Goal: Information Seeking & Learning: Learn about a topic

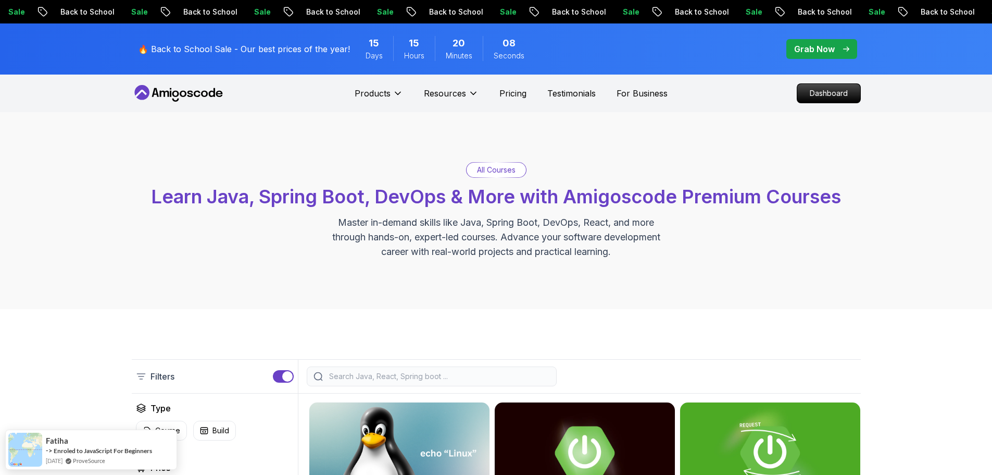
click at [812, 94] on p "Dashboard" at bounding box center [829, 93] width 60 height 18
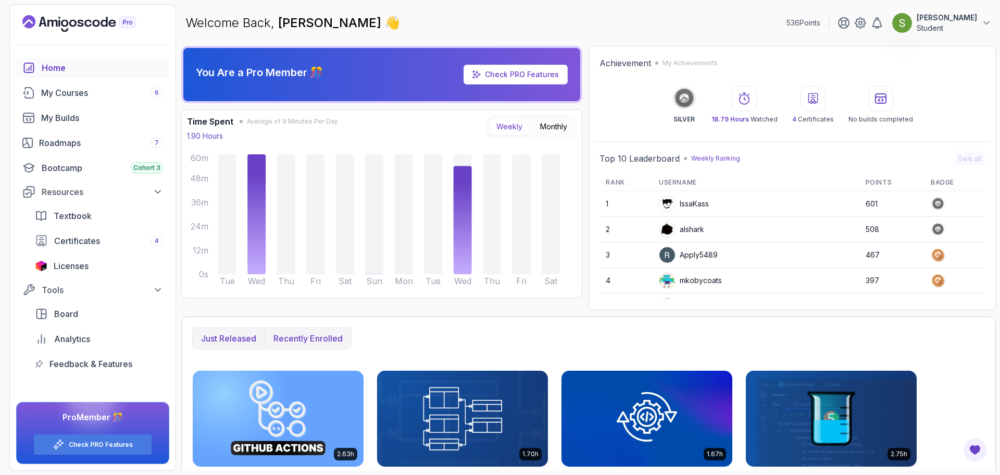
click at [284, 341] on p "Recently enrolled" at bounding box center [308, 338] width 69 height 13
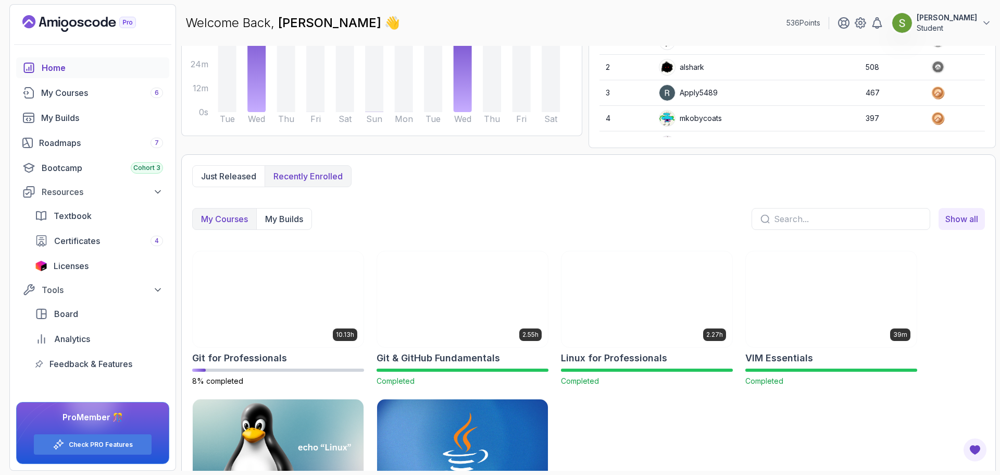
scroll to position [163, 0]
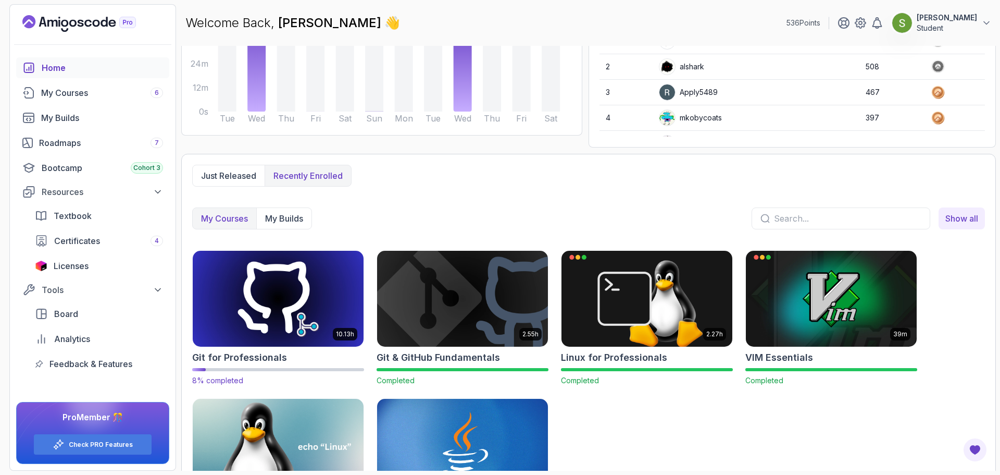
click at [293, 305] on img at bounding box center [278, 298] width 179 height 101
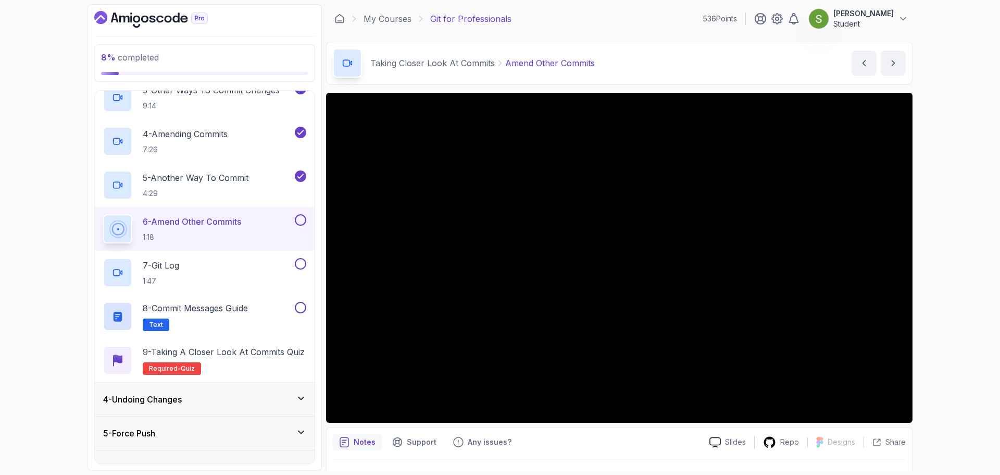
scroll to position [204, 0]
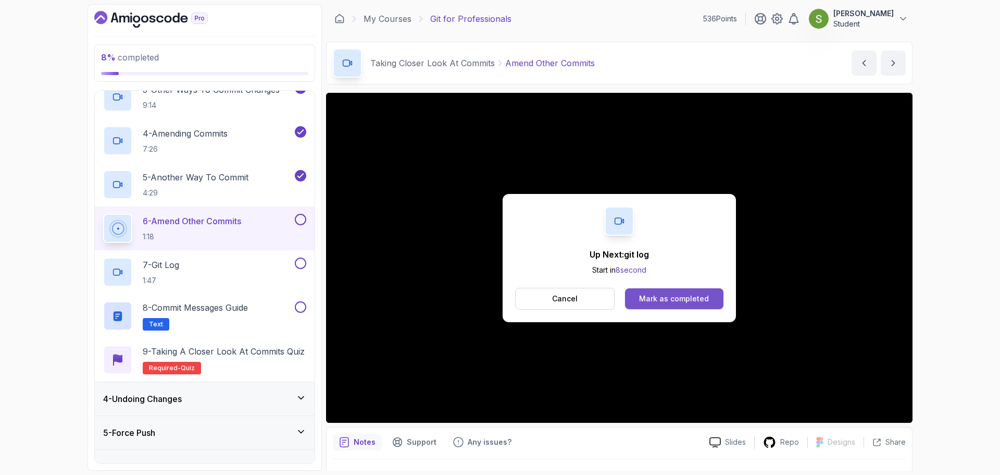
click at [663, 295] on div "Mark as completed" at bounding box center [674, 298] width 70 height 10
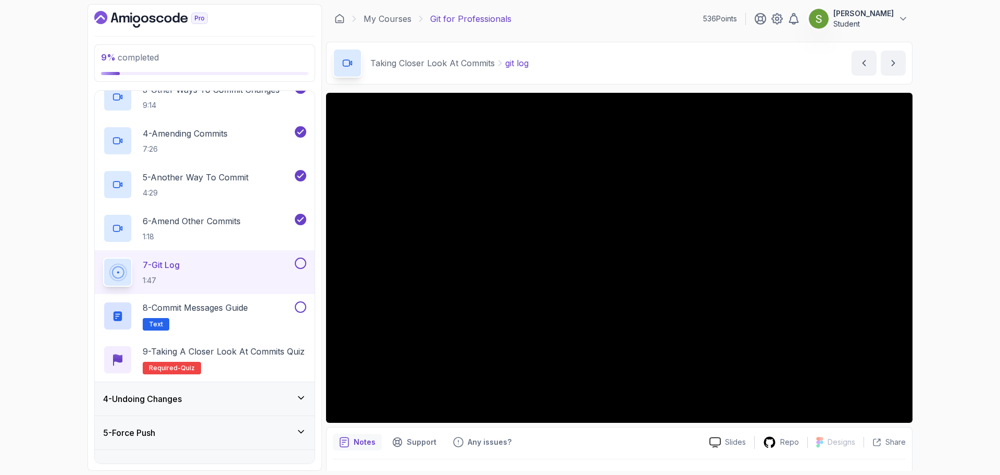
scroll to position [24, 0]
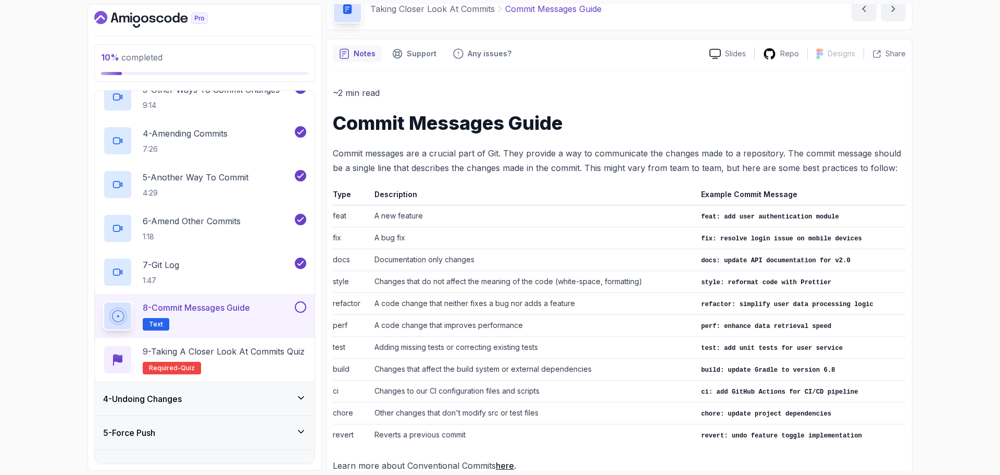
scroll to position [72, 0]
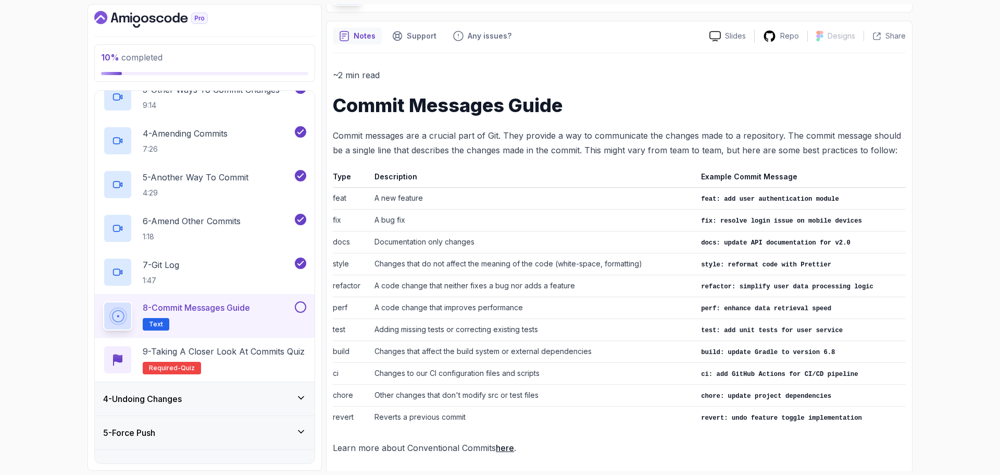
click at [297, 311] on button at bounding box center [300, 306] width 11 height 11
click at [293, 360] on h2 "9 - Taking a Closer Look at Commits Quiz Required- quiz" at bounding box center [224, 359] width 162 height 29
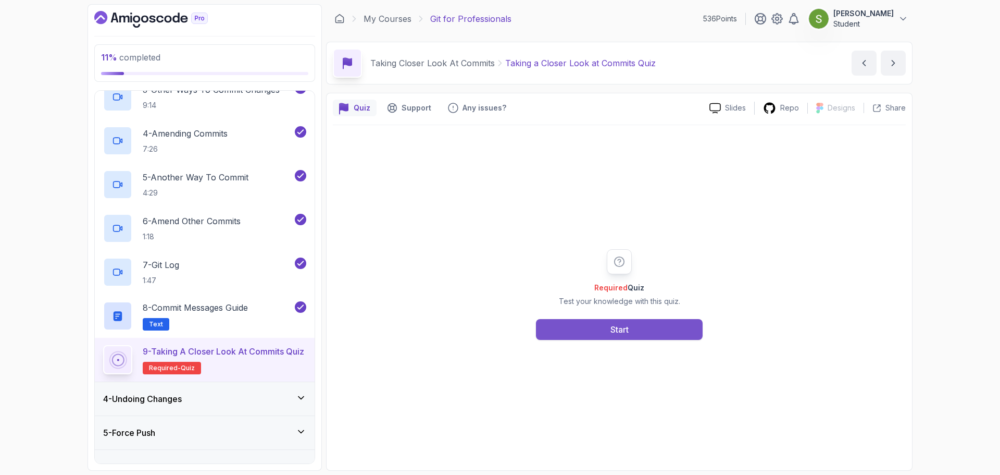
click at [614, 328] on div "Start" at bounding box center [620, 329] width 18 height 13
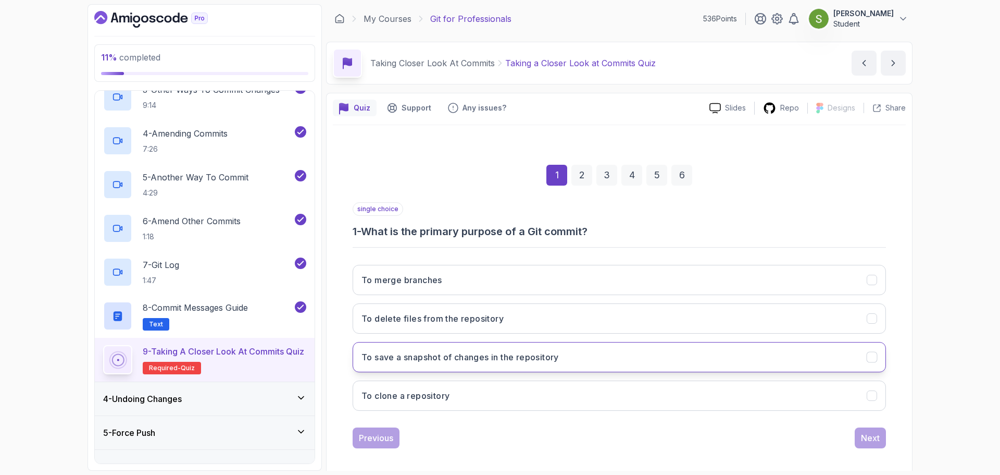
click at [696, 352] on button "To save a snapshot of changes in the repository" at bounding box center [619, 357] width 533 height 30
click at [882, 441] on button "Next" at bounding box center [870, 437] width 31 height 21
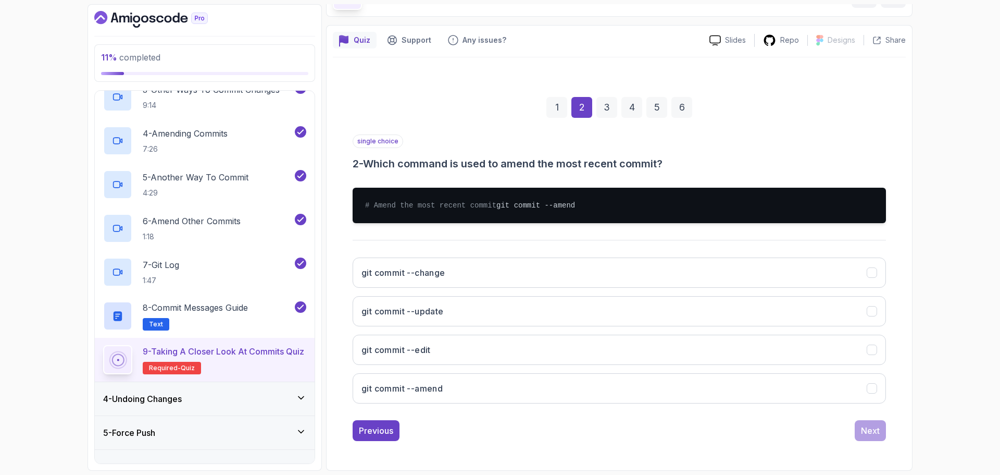
scroll to position [78, 0]
click at [760, 380] on button "git commit --amend" at bounding box center [619, 388] width 533 height 30
click at [868, 432] on div "Next" at bounding box center [870, 430] width 19 height 13
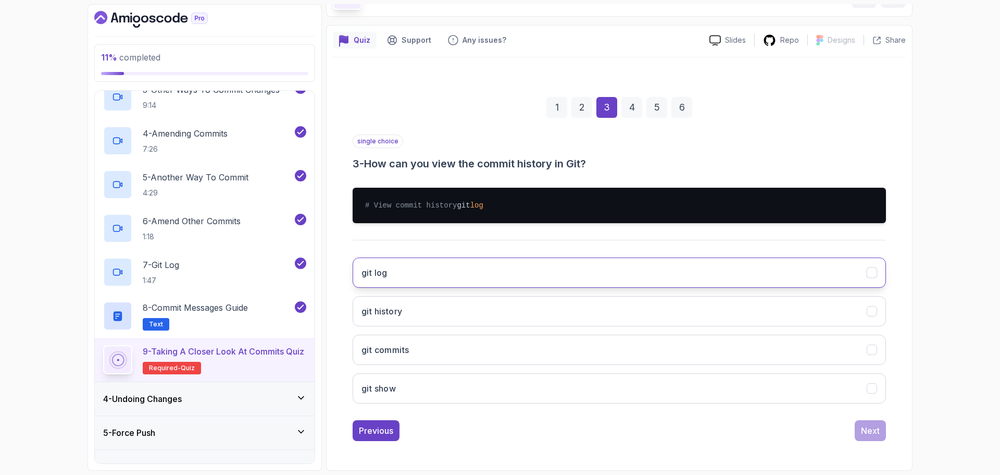
click at [788, 284] on button "git log" at bounding box center [619, 272] width 533 height 30
click at [869, 425] on div "Next" at bounding box center [870, 430] width 19 height 13
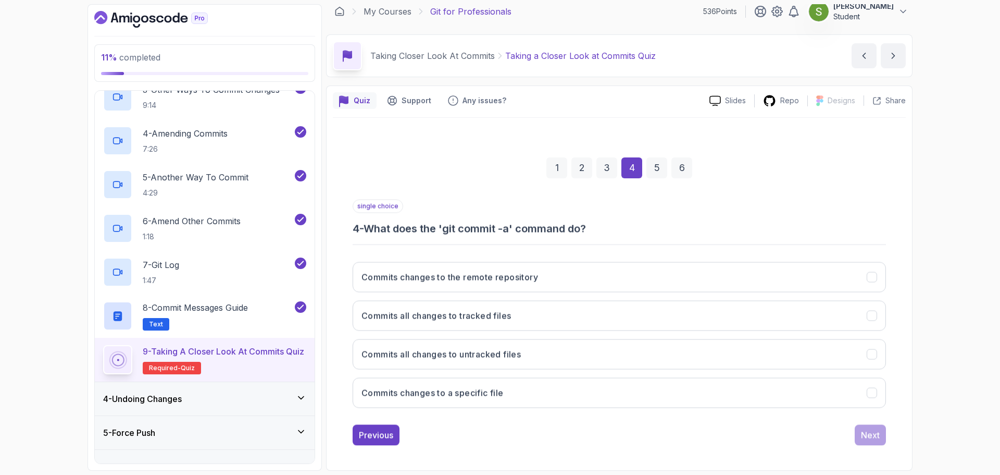
scroll to position [7, 0]
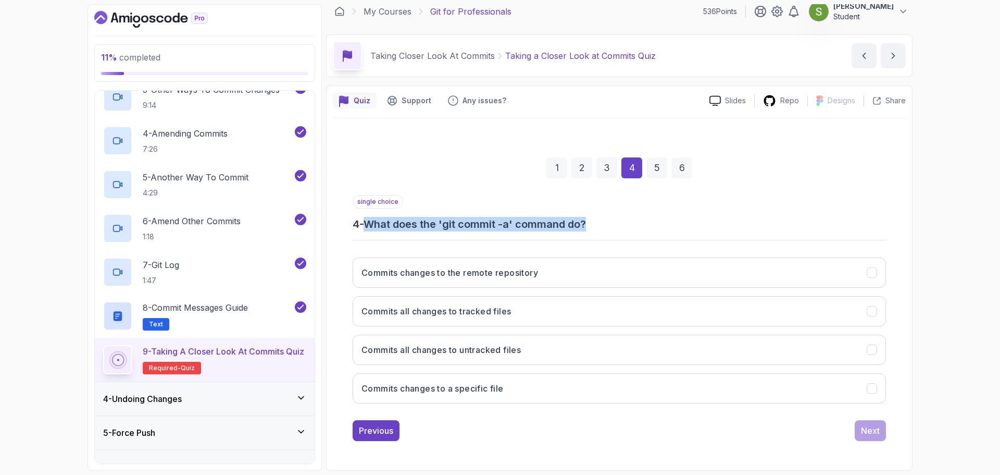
drag, startPoint x: 372, startPoint y: 220, endPoint x: 612, endPoint y: 222, distance: 239.7
click at [612, 222] on h3 "4 - What does the 'git commit -a' command do?" at bounding box center [619, 224] width 533 height 15
copy h3 "What does the 'git commit -a' command do?"
click at [345, 262] on div "1 2 3 4 5 6 single choice 4 - What does the 'git commit -a' command do? Commits…" at bounding box center [619, 290] width 573 height 317
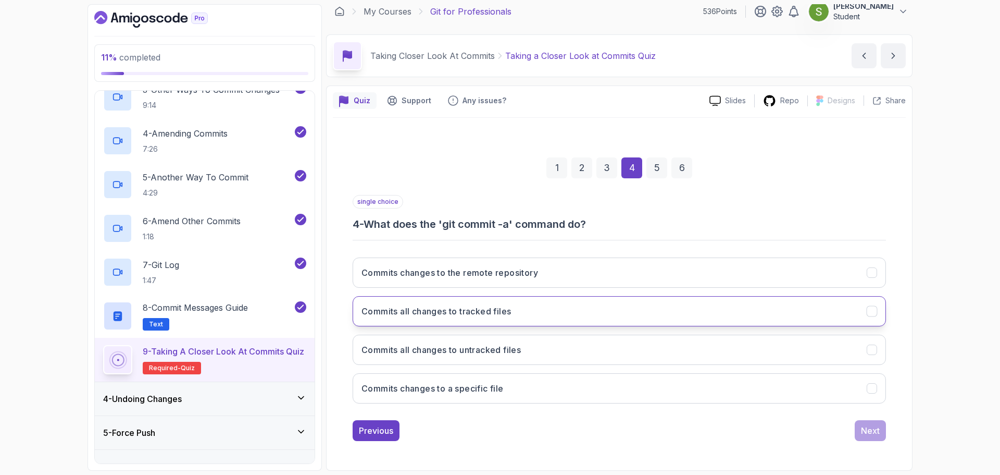
click at [507, 325] on button "Commits all changes to tracked files" at bounding box center [619, 311] width 533 height 30
click at [877, 437] on button "Next" at bounding box center [870, 430] width 31 height 21
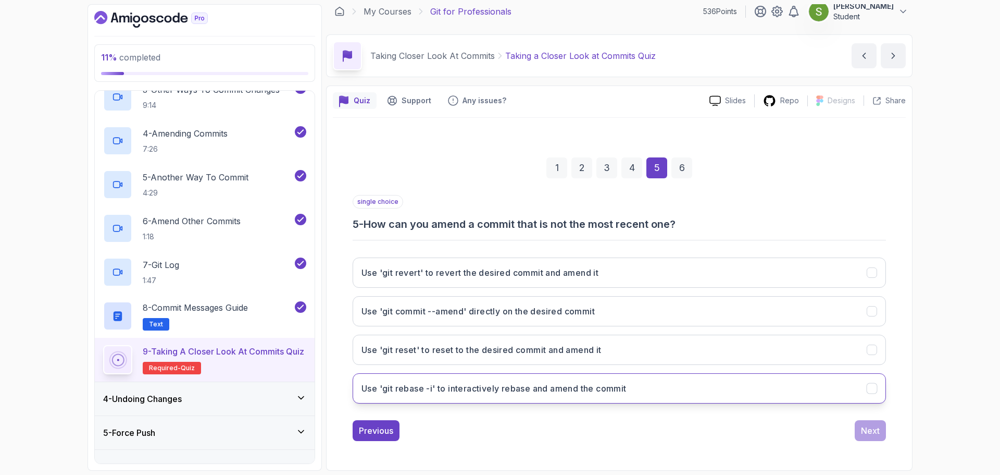
click at [773, 392] on button "Use 'git rebase -i' to interactively rebase and amend the commit" at bounding box center [619, 388] width 533 height 30
click at [875, 431] on div "Next" at bounding box center [870, 430] width 19 height 13
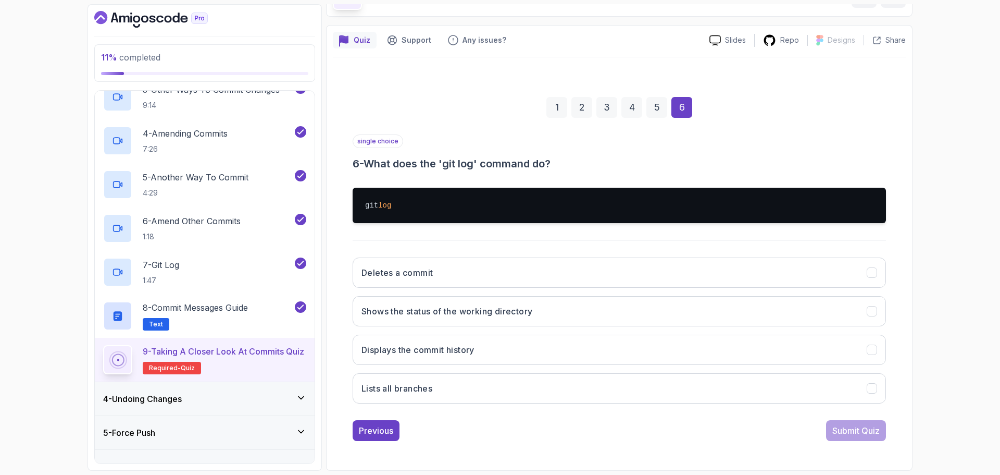
scroll to position [67, 0]
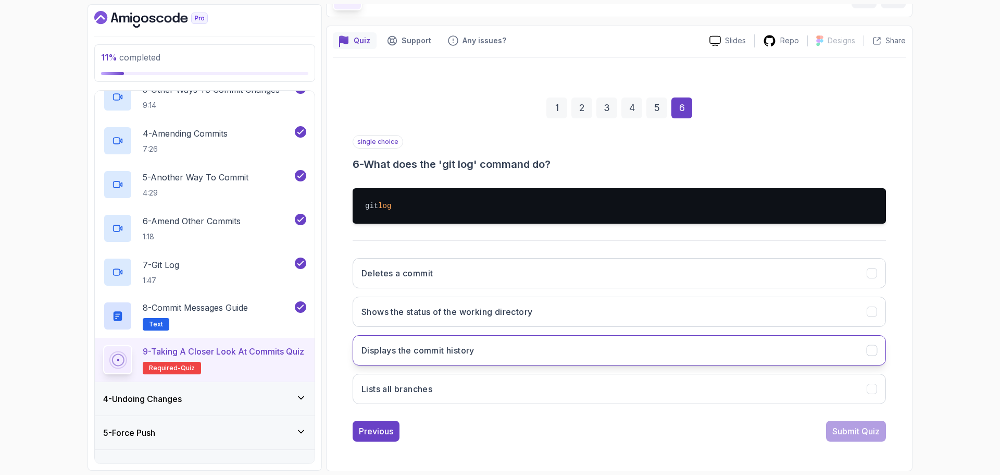
click at [790, 354] on button "Displays the commit history" at bounding box center [619, 350] width 533 height 30
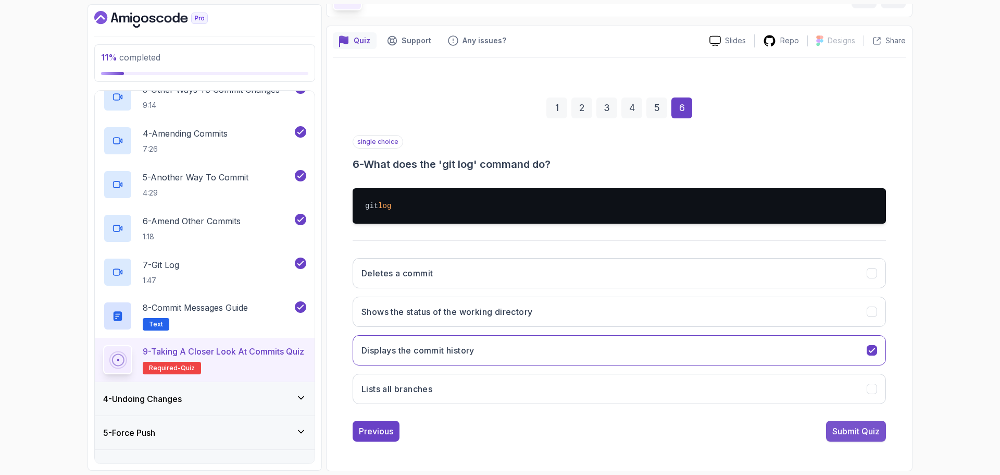
click at [860, 421] on button "Submit Quiz" at bounding box center [856, 430] width 60 height 21
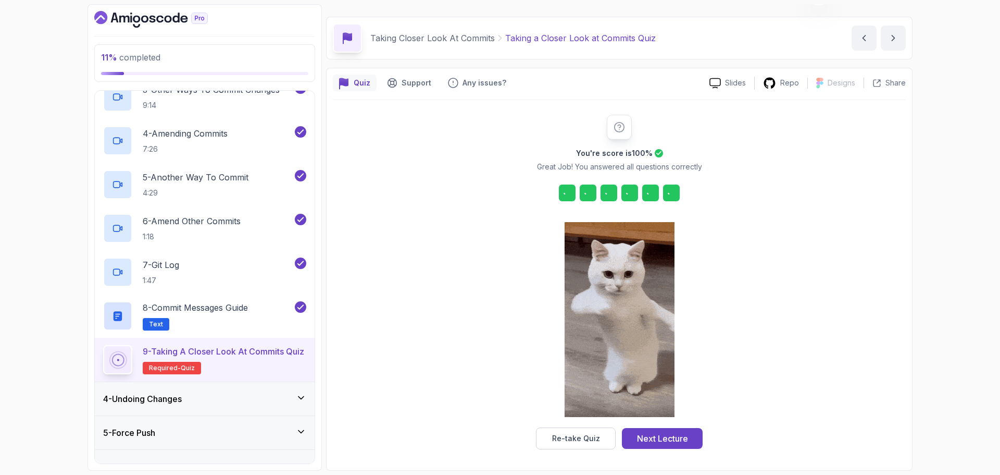
scroll to position [25, 0]
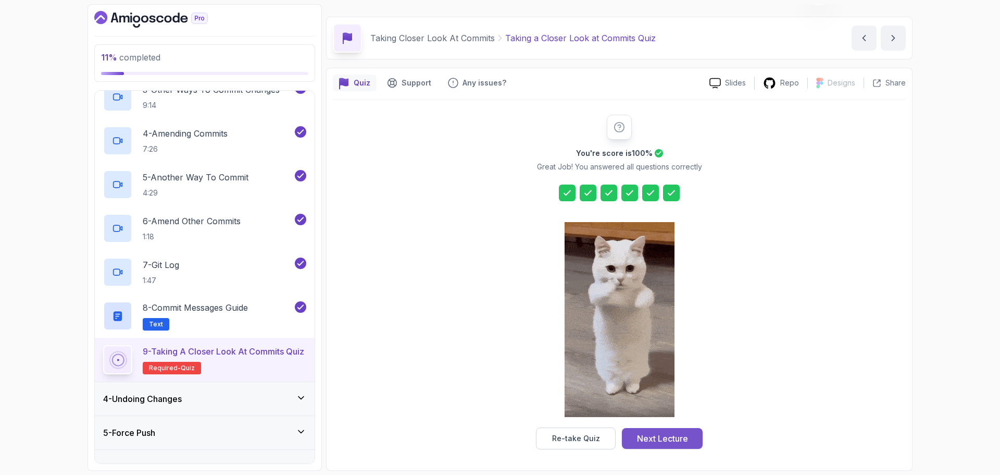
click at [685, 438] on div "Next Lecture" at bounding box center [662, 438] width 51 height 13
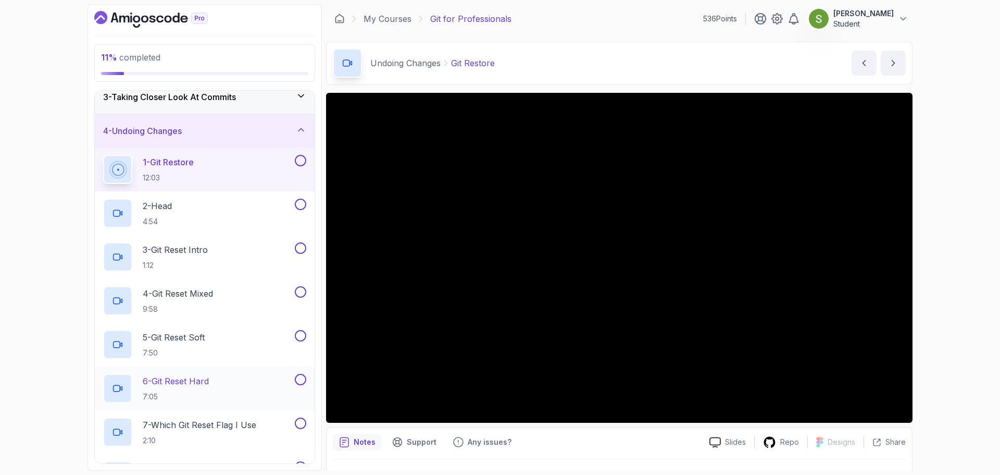
scroll to position [78, 0]
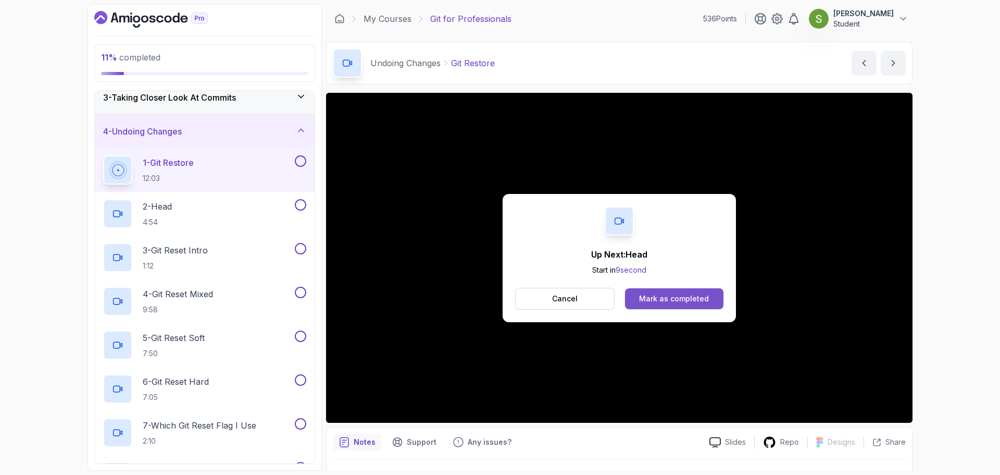
click at [645, 300] on div "Mark as completed" at bounding box center [674, 298] width 70 height 10
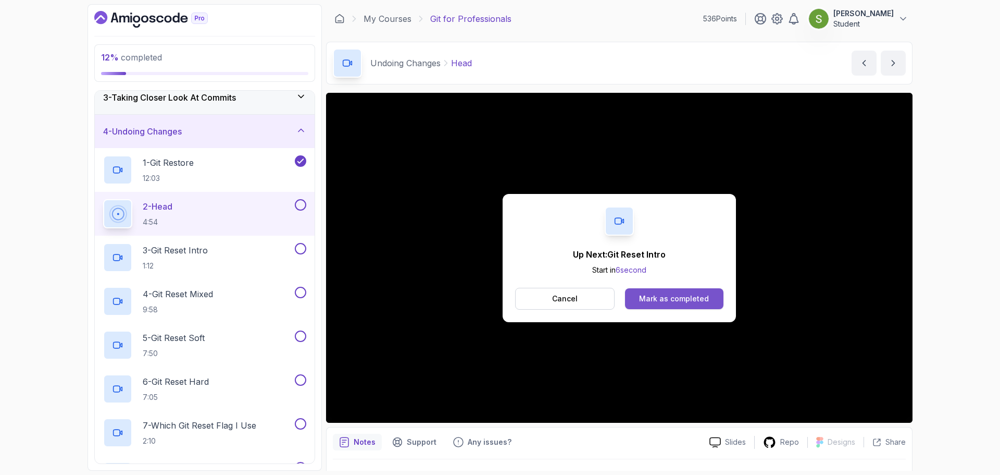
click at [685, 306] on button "Mark as completed" at bounding box center [674, 298] width 98 height 21
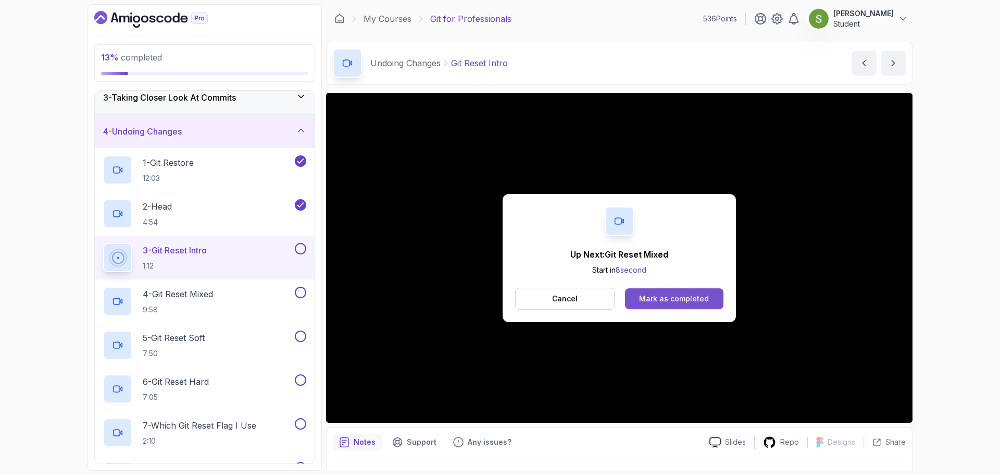
click at [701, 303] on div "Mark as completed" at bounding box center [674, 298] width 70 height 10
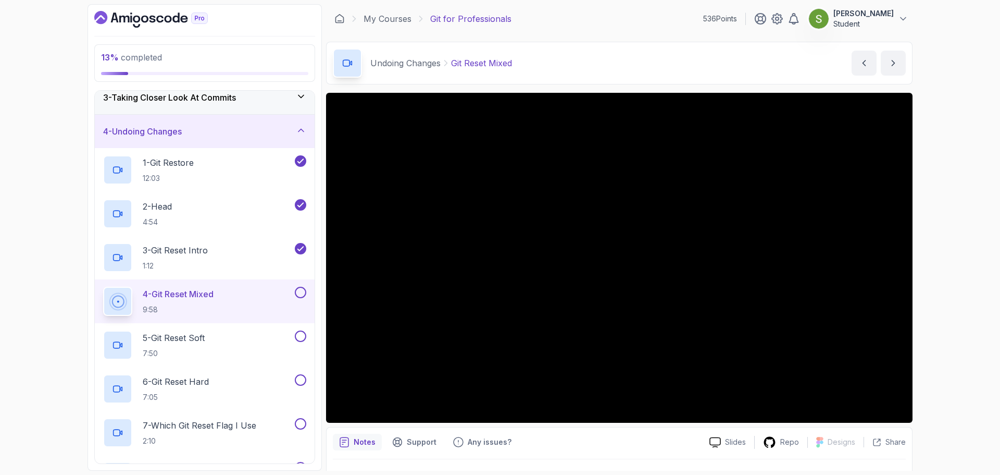
scroll to position [24, 0]
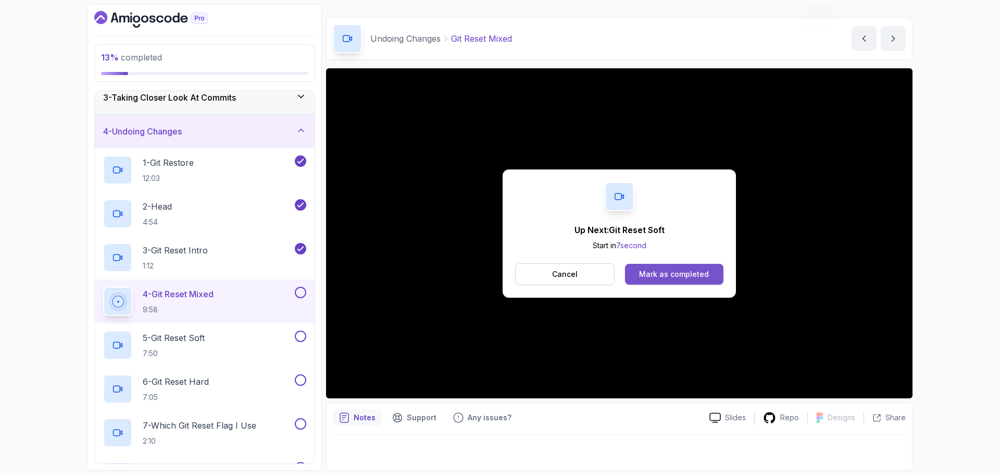
click at [689, 274] on div "Mark as completed" at bounding box center [674, 274] width 70 height 10
